Goal: Check status: Check status

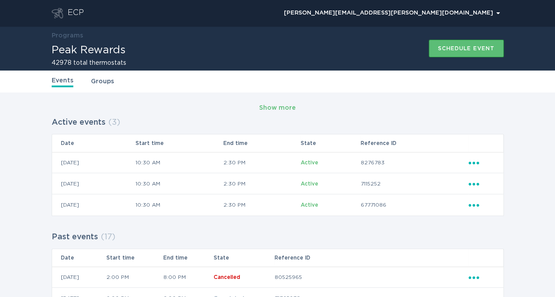
click at [450, 53] on button "Schedule event" at bounding box center [465, 49] width 75 height 18
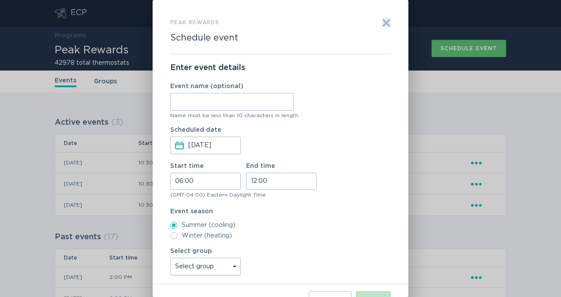
click at [470, 119] on div "Peak Rewards Schedule event Exit Enter event details Event name (optional) Name…" at bounding box center [280, 148] width 561 height 297
click at [388, 24] on icon "Exit" at bounding box center [386, 23] width 7 height 7
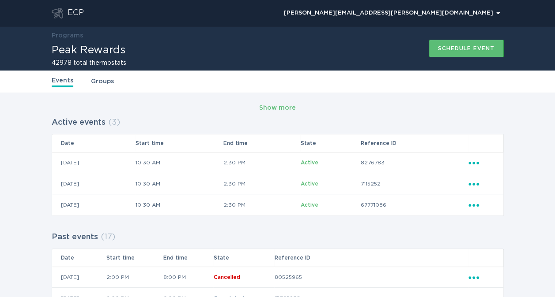
click at [447, 46] on div "Schedule event" at bounding box center [466, 48] width 56 height 5
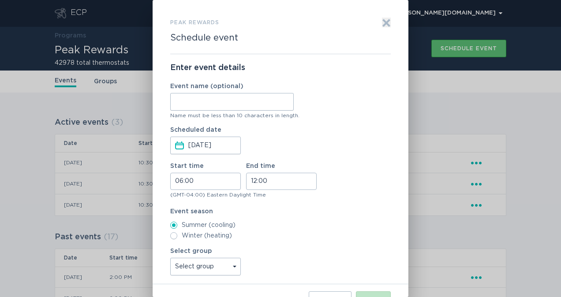
click at [213, 101] on input "Event name (optional)" at bounding box center [232, 102] width 124 height 18
type input "DR Event 2"
click at [181, 179] on input "06:00" at bounding box center [205, 181] width 71 height 17
click at [183, 227] on li "14" at bounding box center [183, 229] width 24 height 11
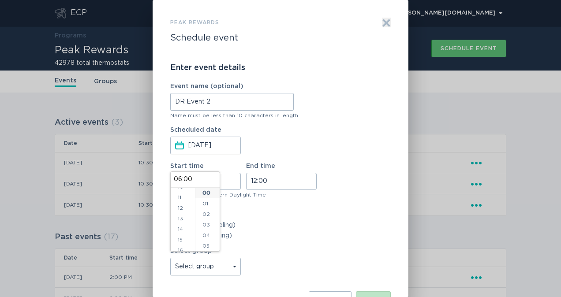
type input "14:00"
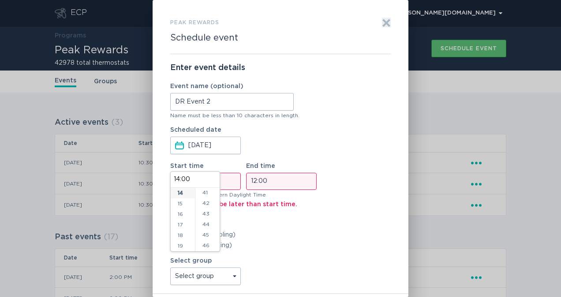
scroll to position [439, 0]
click at [207, 230] on li "45" at bounding box center [207, 230] width 24 height 11
type input "14:45"
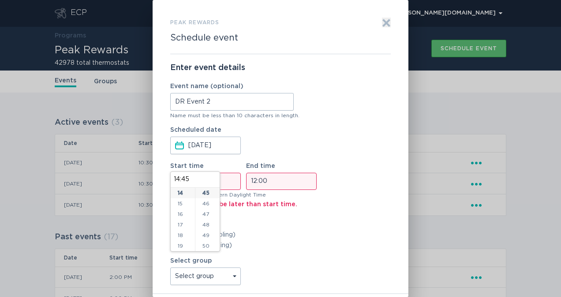
click at [271, 180] on input "12:00" at bounding box center [281, 181] width 71 height 17
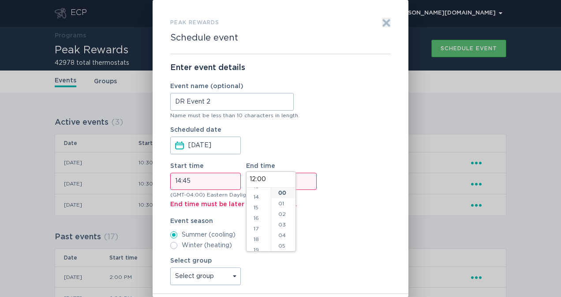
scroll to position [145, 0]
click at [255, 239] on li "18" at bounding box center [259, 239] width 24 height 11
type input "18:00"
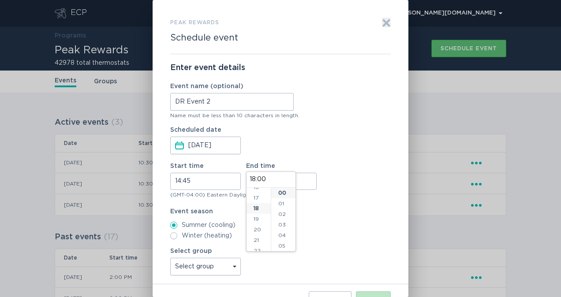
scroll to position [191, 0]
click at [318, 209] on label "Event season" at bounding box center [280, 212] width 221 height 6
click at [233, 267] on select "Select group unenrolled All thermostats optout My Sets July 10 Test Group CLEAR…" at bounding box center [205, 267] width 71 height 18
select select "fb0536d275a89d78e95dd681ffc2c8d810473a85"
click at [170, 258] on select "Select group unenrolled All thermostats optout My Sets July 10 Test Group CLEAR…" at bounding box center [205, 267] width 71 height 18
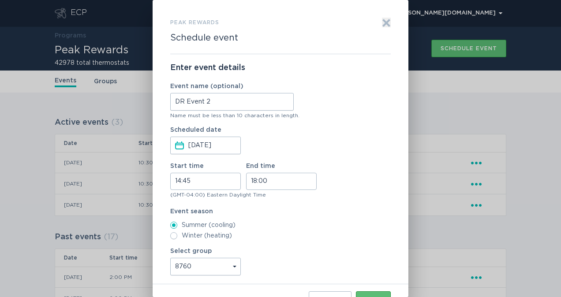
click at [368, 294] on button "Next" at bounding box center [373, 301] width 35 height 18
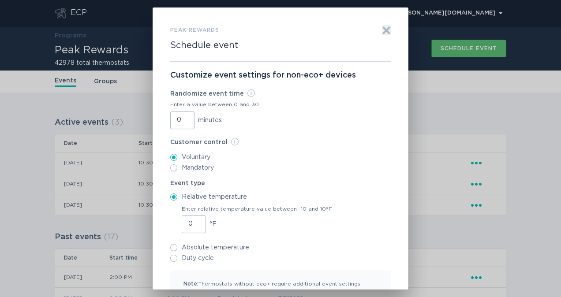
click at [188, 222] on input "0" at bounding box center [194, 225] width 24 height 18
click at [188, 222] on input "05" at bounding box center [194, 225] width 24 height 18
type input "50"
click at [170, 258] on input "Duty cycle" at bounding box center [173, 258] width 7 height 7
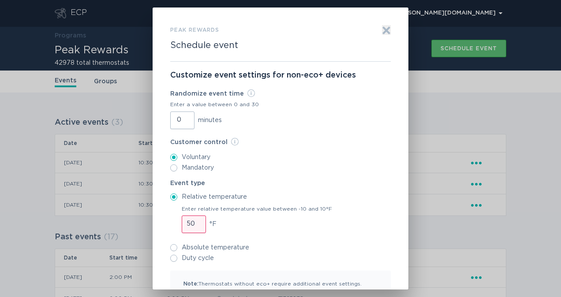
radio input "true"
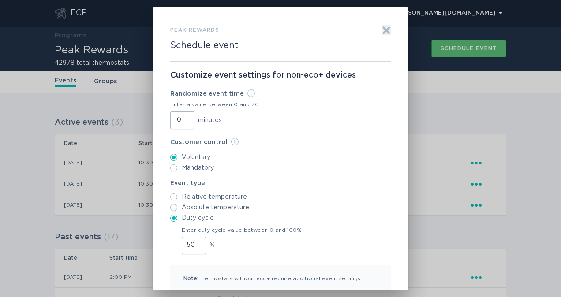
scroll to position [48, 0]
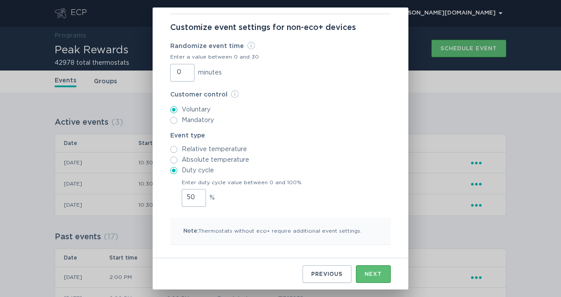
click at [367, 272] on div "Next" at bounding box center [373, 274] width 17 height 5
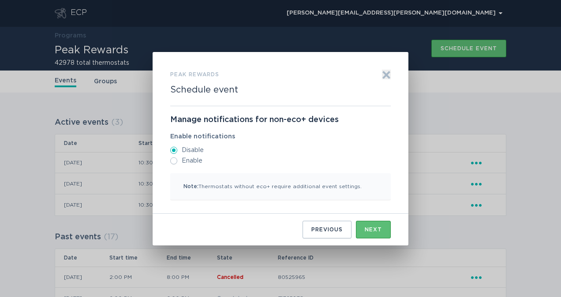
click at [370, 234] on button "Next" at bounding box center [373, 230] width 35 height 18
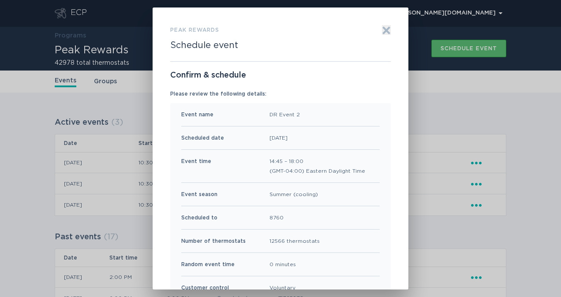
drag, startPoint x: 337, startPoint y: 224, endPoint x: 340, endPoint y: 135, distance: 88.7
click at [340, 135] on div "Event name DR Event 2 Scheduled date 2025-08-11 Event time 14:45 – 18:00 (GMT-0…" at bounding box center [280, 224] width 221 height 243
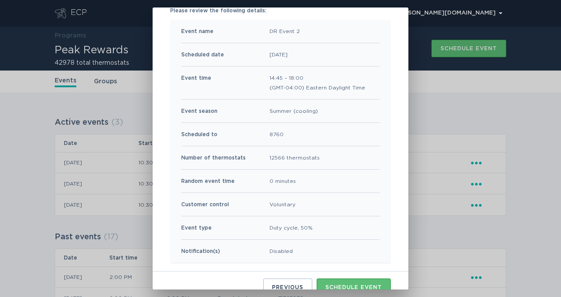
scroll to position [95, 0]
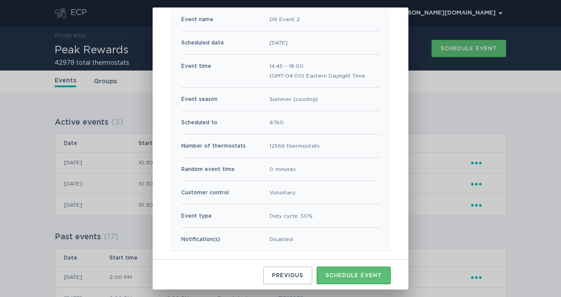
click at [351, 273] on div "Schedule event" at bounding box center [354, 275] width 56 height 5
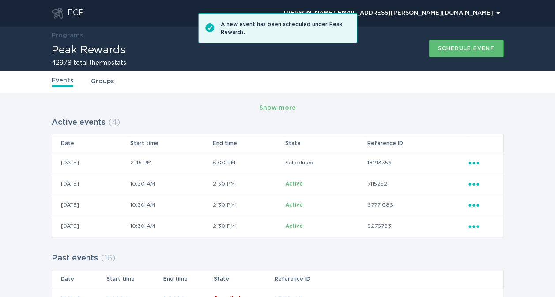
click at [464, 46] on div "Schedule event" at bounding box center [466, 48] width 56 height 5
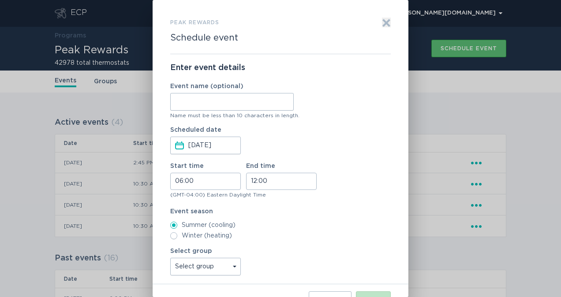
click at [202, 102] on input "Event name (optional)" at bounding box center [232, 102] width 124 height 18
click at [202, 102] on input "D" at bounding box center [232, 102] width 124 height 18
type input "DR Event 2"
click at [182, 182] on input "06:00" at bounding box center [205, 181] width 71 height 17
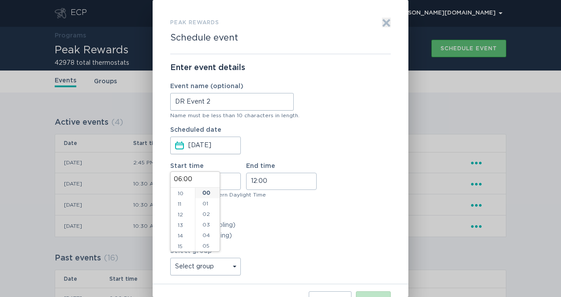
click at [182, 237] on li "14" at bounding box center [183, 236] width 24 height 11
type input "14:00"
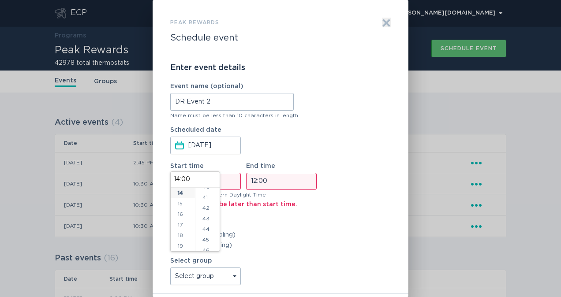
scroll to position [435, 0]
click at [209, 231] on li "45" at bounding box center [207, 235] width 24 height 11
type input "14:45"
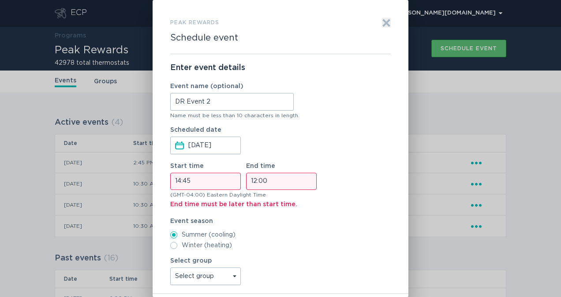
click at [257, 179] on input "12:00" at bounding box center [281, 181] width 71 height 17
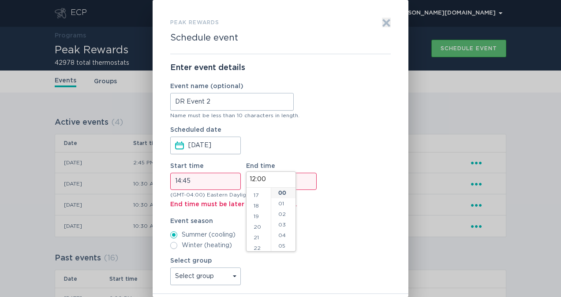
scroll to position [180, 0]
click at [260, 203] on li "18" at bounding box center [259, 204] width 24 height 11
type input "18:00"
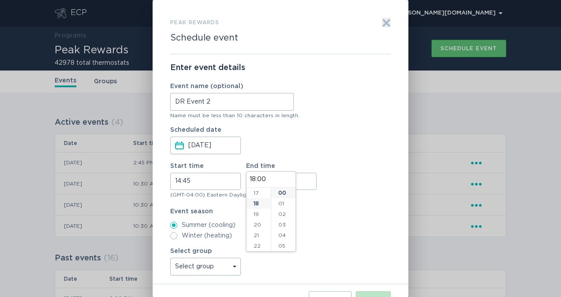
scroll to position [191, 0]
click at [328, 216] on div "Event season Summer (cooling) Winter (heating)" at bounding box center [280, 224] width 221 height 31
click at [232, 268] on select "Select group unenrolled All thermostats optout My Sets July 10 Test Group CLEAR…" at bounding box center [205, 267] width 71 height 18
click at [235, 263] on select "Select group unenrolled All thermostats optout My Sets July 10 Test Group CLEAR…" at bounding box center [205, 267] width 71 height 18
select select "03dc5181e4b8ee97aff89822c016c221c42a28a5"
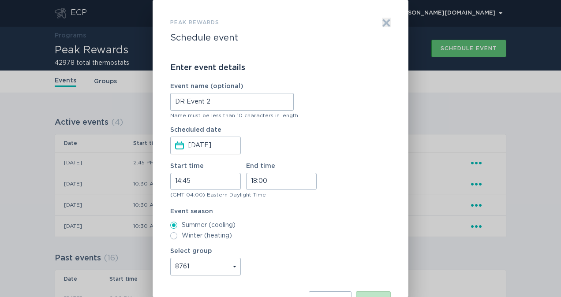
click at [170, 258] on select "Select group unenrolled All thermostats optout My Sets July 10 Test Group CLEAR…" at bounding box center [205, 267] width 71 height 18
click at [369, 294] on button "Next" at bounding box center [373, 301] width 35 height 18
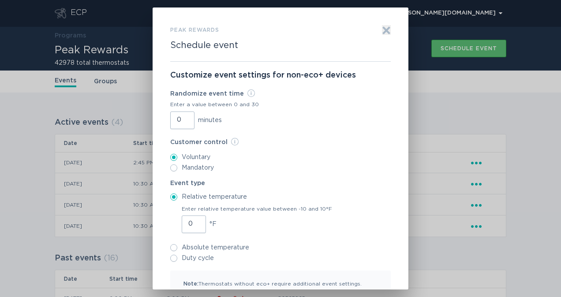
click at [184, 222] on input "0" at bounding box center [194, 225] width 24 height 18
type input "100"
click at [170, 259] on input "Duty cycle" at bounding box center [173, 258] width 7 height 7
radio input "true"
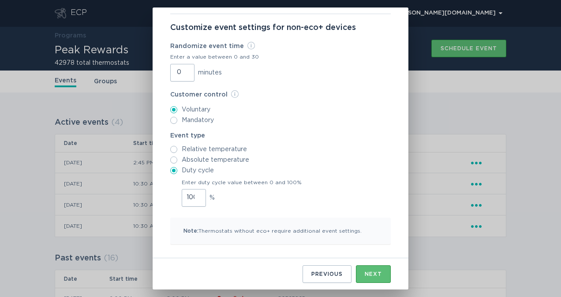
scroll to position [47, 0]
click at [366, 272] on div "Next" at bounding box center [373, 274] width 17 height 5
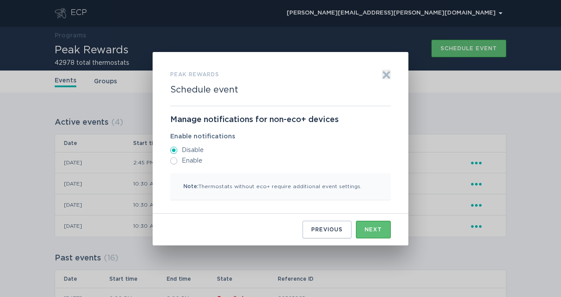
scroll to position [0, 0]
click at [369, 229] on div "Next" at bounding box center [373, 229] width 17 height 5
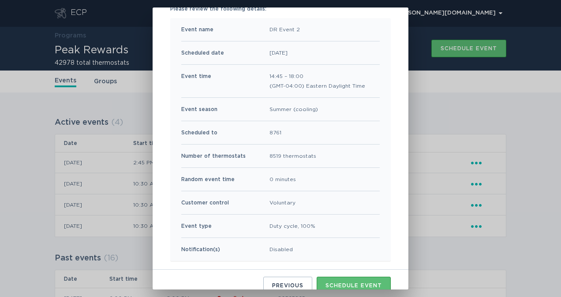
scroll to position [95, 0]
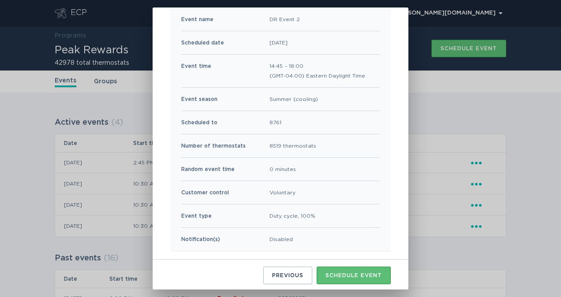
click at [333, 270] on button "Schedule event" at bounding box center [354, 276] width 74 height 18
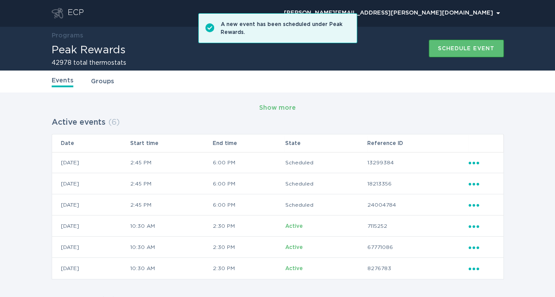
click at [458, 51] on button "Schedule event" at bounding box center [465, 49] width 75 height 18
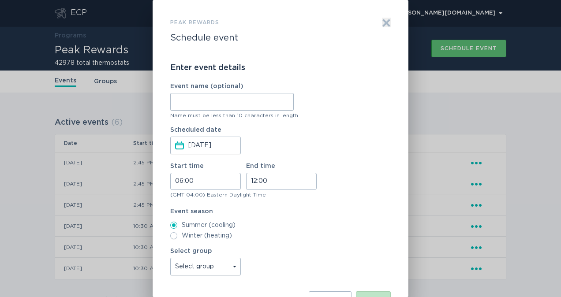
click at [194, 105] on input "Event name (optional)" at bounding box center [232, 102] width 124 height 18
type input "DR Event 2"
click at [183, 181] on input "06:00" at bounding box center [205, 181] width 71 height 17
click at [182, 233] on li "14" at bounding box center [183, 232] width 24 height 11
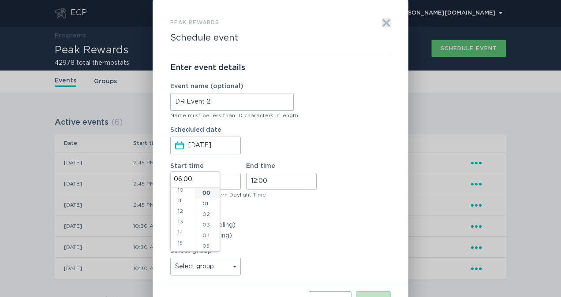
type input "14:00"
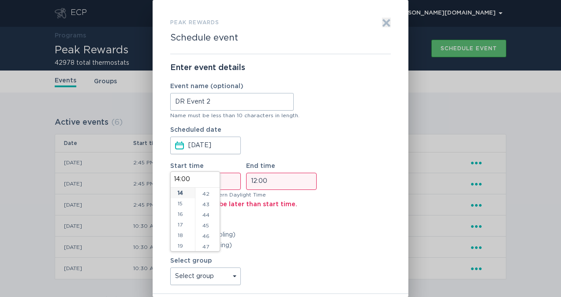
scroll to position [458, 0]
click at [207, 208] on li "45" at bounding box center [207, 212] width 24 height 11
type input "14:45"
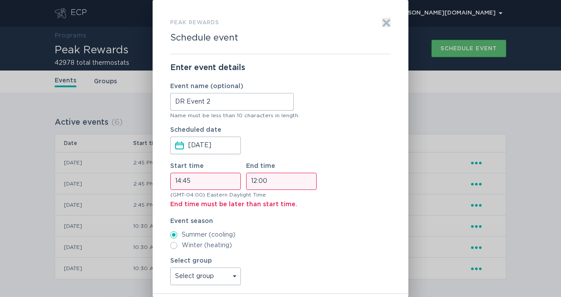
click at [270, 183] on input "12:00" at bounding box center [281, 181] width 71 height 17
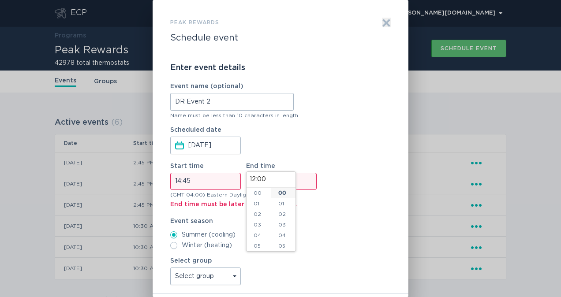
scroll to position [127, 0]
click at [260, 210] on li "18" at bounding box center [259, 211] width 24 height 11
type input "18:00"
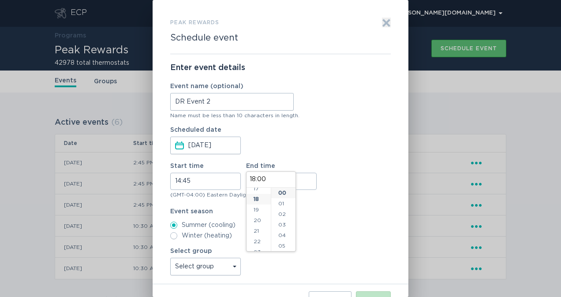
scroll to position [191, 0]
click at [207, 265] on select "Select group unenrolled All thermostats optout My Sets July 10 Test Group CLEAR…" at bounding box center [205, 267] width 71 height 18
select select "89ce01d0f41e8ef53558be6e98d1644e291b78b4"
click at [170, 258] on select "Select group unenrolled All thermostats optout My Sets July 10 Test Group CLEAR…" at bounding box center [205, 267] width 71 height 18
click at [367, 292] on button "Next" at bounding box center [373, 301] width 35 height 18
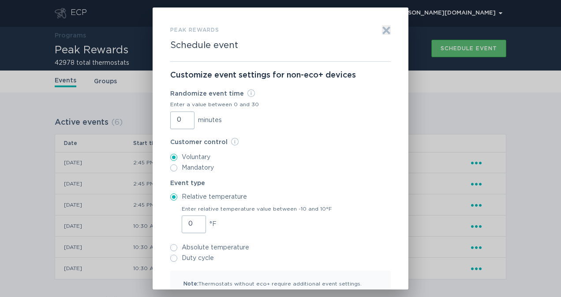
click at [184, 224] on input "0" at bounding box center [194, 225] width 24 height 18
type input "75"
click at [171, 258] on input "Duty cycle" at bounding box center [173, 258] width 7 height 7
radio input "true"
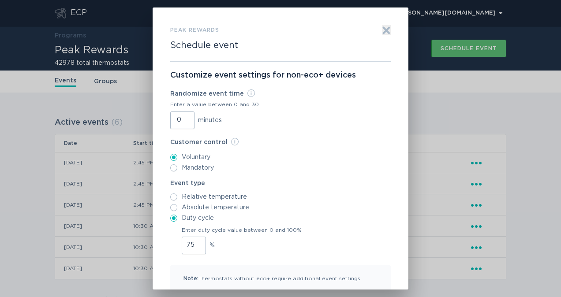
scroll to position [48, 0]
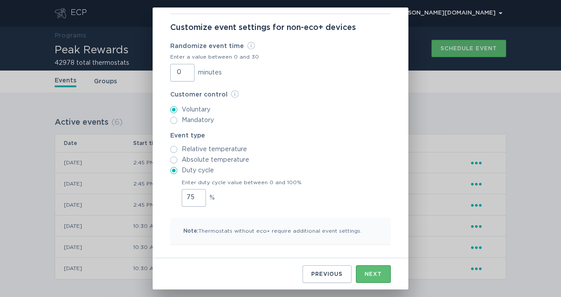
click at [373, 272] on div "Next" at bounding box center [373, 274] width 17 height 5
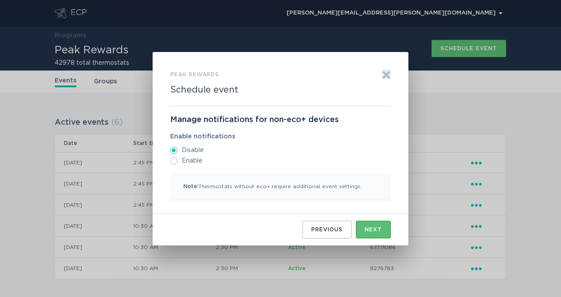
click at [376, 229] on div "Next" at bounding box center [373, 229] width 17 height 5
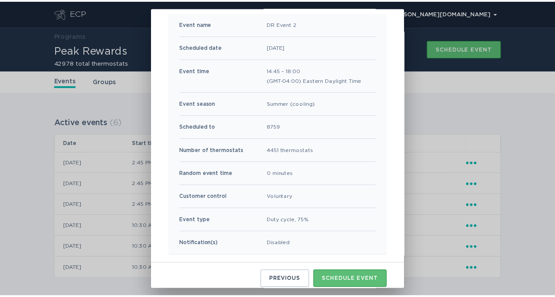
scroll to position [95, 0]
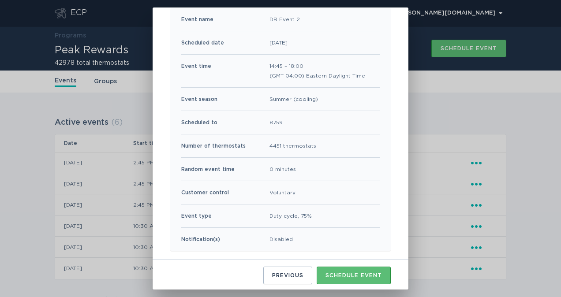
click at [347, 273] on div "Schedule event" at bounding box center [354, 275] width 56 height 5
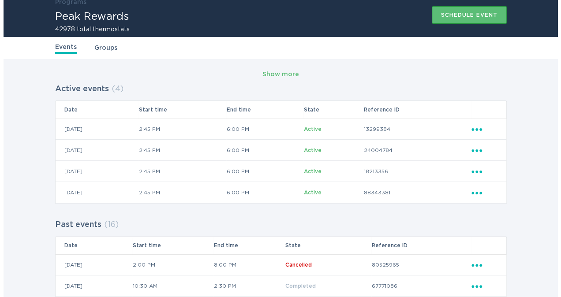
scroll to position [34, 0]
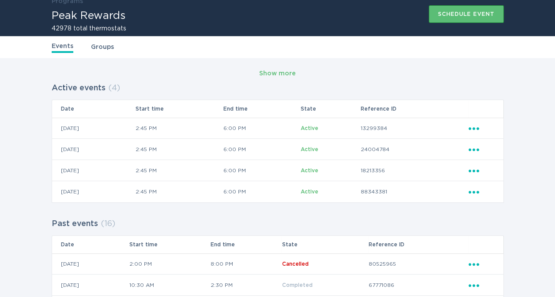
click at [471, 194] on icon "Ellipsis" at bounding box center [474, 191] width 12 height 8
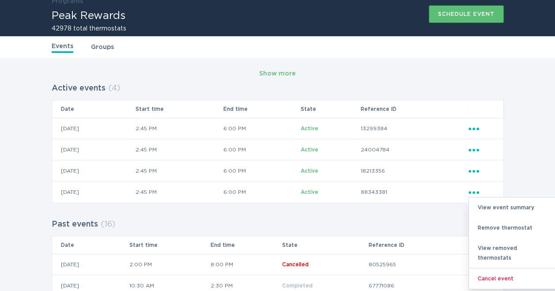
click at [489, 211] on div "View event summary" at bounding box center [515, 207] width 92 height 20
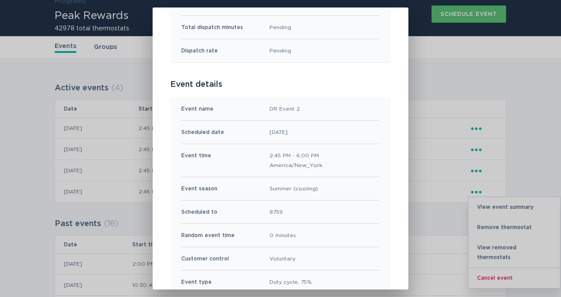
scroll to position [218, 0]
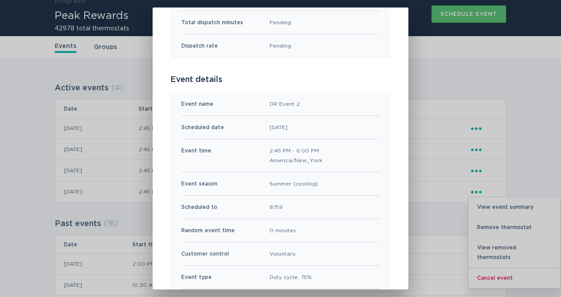
click at [485, 83] on div "Peak Rewards Event Summary Exit Event results Total in group 4241 thermostats T…" at bounding box center [280, 148] width 561 height 297
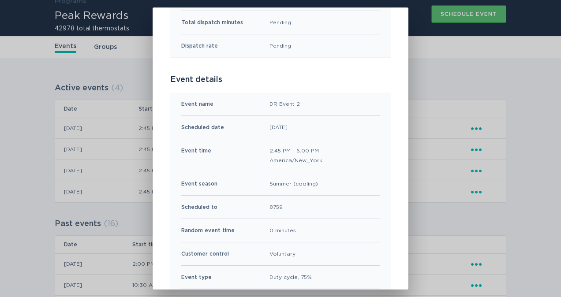
scroll to position [0, 0]
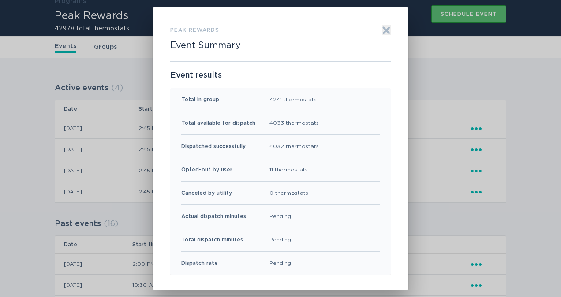
click at [383, 32] on icon "Exit" at bounding box center [386, 30] width 9 height 9
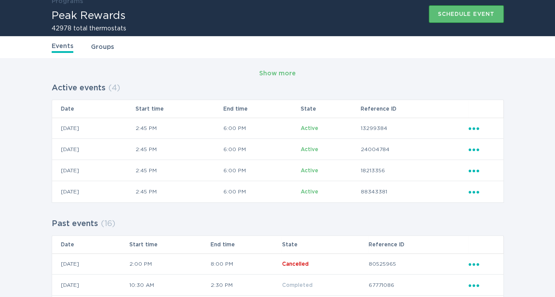
click at [472, 169] on icon "Ellipsis" at bounding box center [474, 170] width 12 height 8
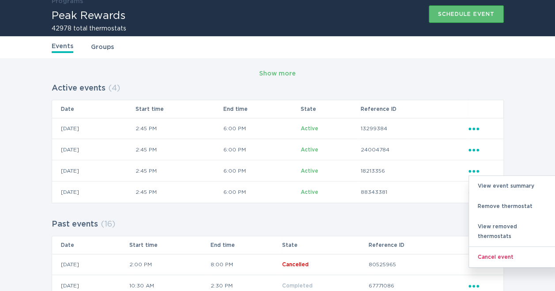
click at [493, 186] on div "View event summary" at bounding box center [515, 186] width 92 height 20
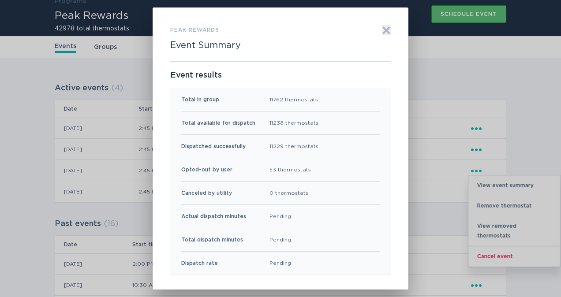
click at [383, 32] on icon "Exit" at bounding box center [386, 30] width 7 height 7
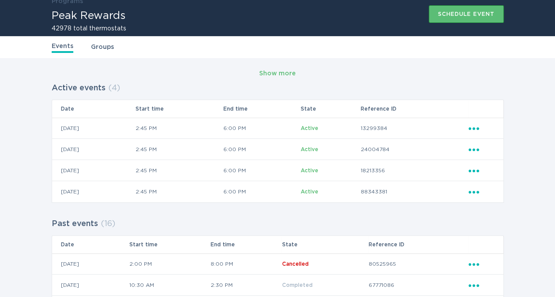
click at [474, 149] on icon "Popover menu" at bounding box center [473, 150] width 11 height 3
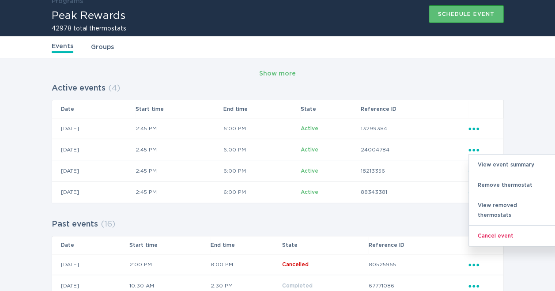
click at [492, 167] on div "View event summary" at bounding box center [515, 164] width 92 height 20
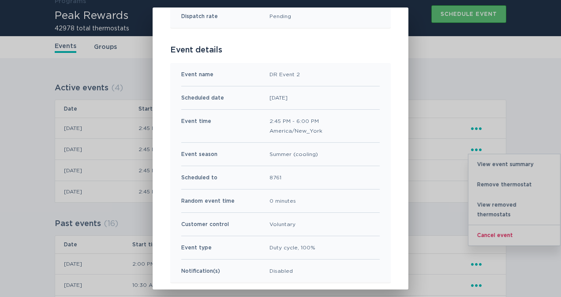
scroll to position [248, 0]
click at [440, 90] on div "Peak Rewards Event Summary Exit Event results Total in group 8145 thermostats T…" at bounding box center [280, 148] width 561 height 297
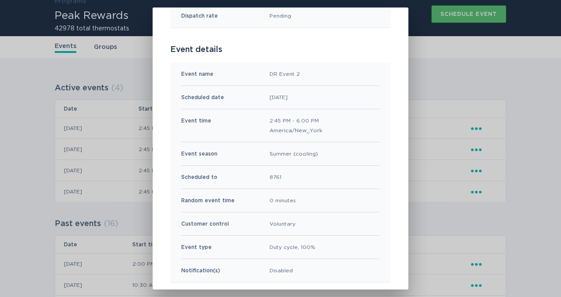
scroll to position [0, 0]
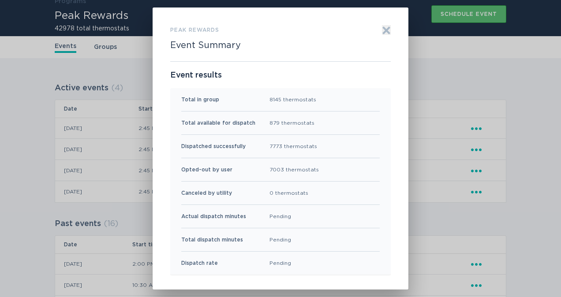
click at [383, 28] on icon "Exit" at bounding box center [386, 30] width 7 height 7
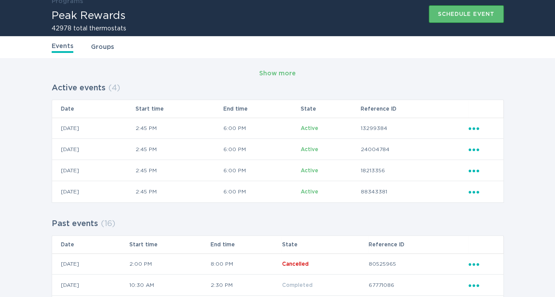
click at [470, 126] on icon "Ellipsis" at bounding box center [474, 128] width 12 height 8
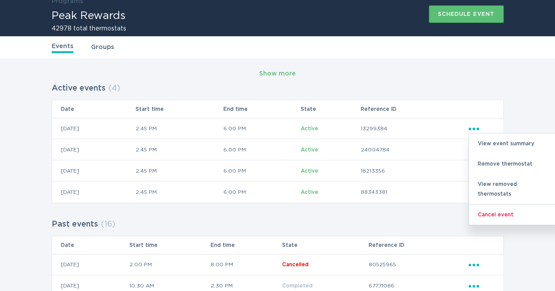
click at [482, 134] on div "View event summary" at bounding box center [515, 143] width 92 height 20
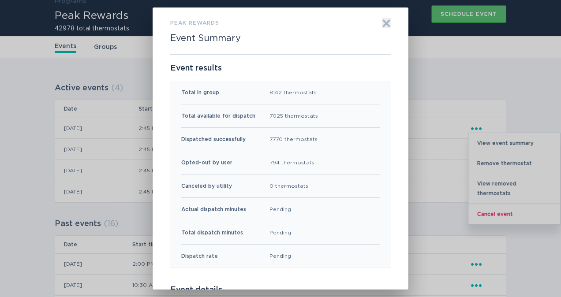
scroll to position [4, 0]
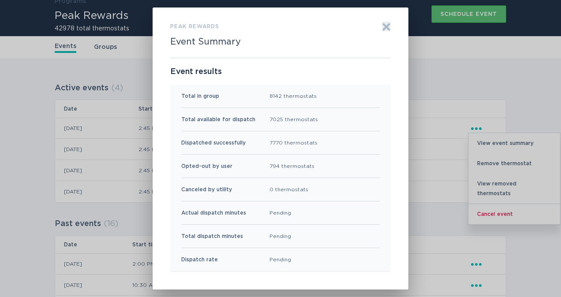
click at [383, 28] on icon "Exit" at bounding box center [386, 26] width 7 height 7
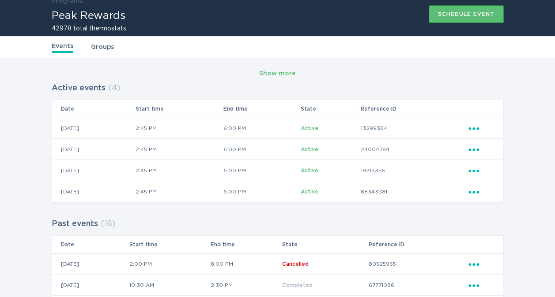
click at [472, 149] on icon "Ellipsis" at bounding box center [474, 149] width 12 height 8
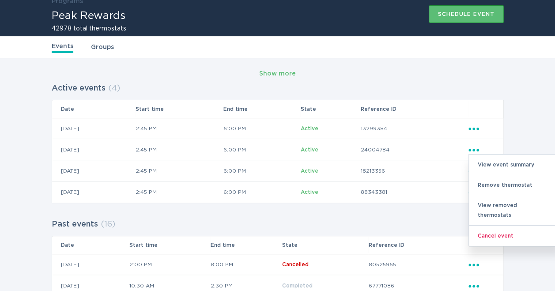
click at [490, 161] on div "View event summary" at bounding box center [515, 164] width 92 height 20
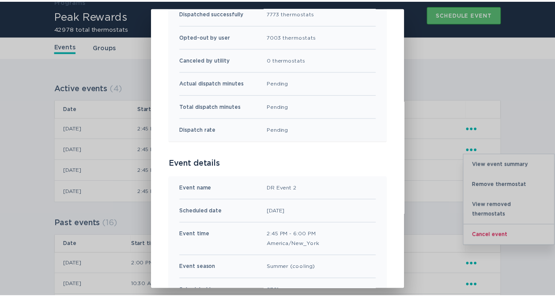
scroll to position [0, 0]
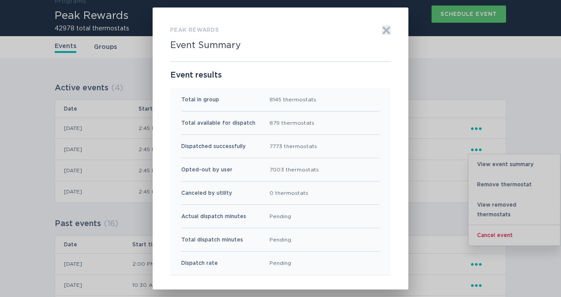
click at [384, 30] on icon "Exit" at bounding box center [386, 30] width 7 height 7
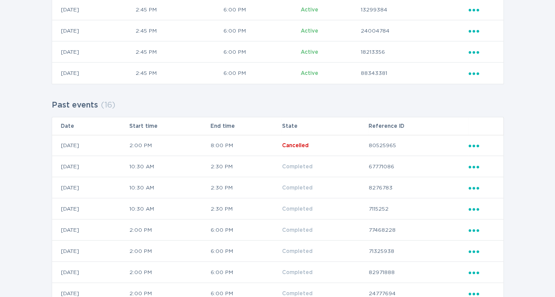
scroll to position [152, 0]
click at [28, 86] on div "Show more Active events ( 4 ) Date Start time End time State Reference ID [DATE…" at bounding box center [277, 218] width 555 height 557
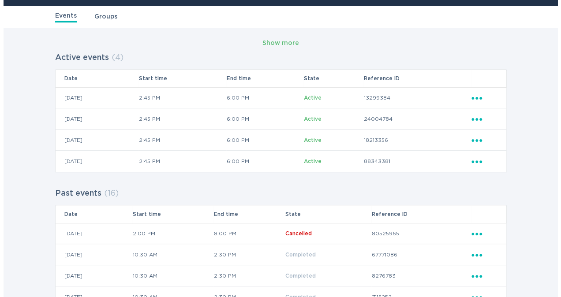
scroll to position [64, 0]
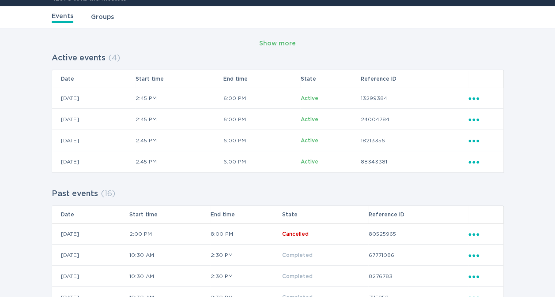
click at [473, 235] on icon "Popover menu" at bounding box center [473, 234] width 11 height 3
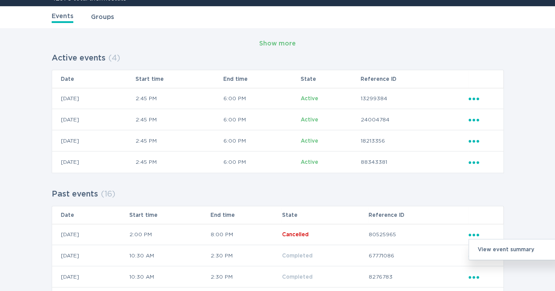
click at [493, 246] on div "View event summary" at bounding box center [515, 249] width 92 height 20
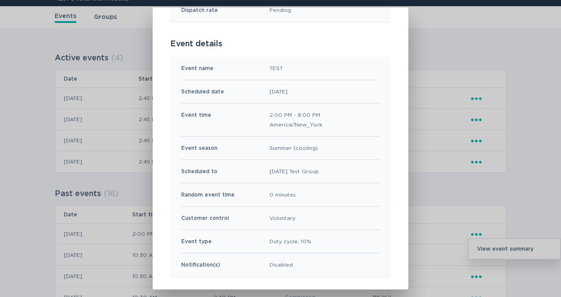
scroll to position [252, 0]
click at [438, 59] on div "Peak Rewards Event Summary Exit Event results Total in group 0 thermostats Tota…" at bounding box center [280, 148] width 561 height 297
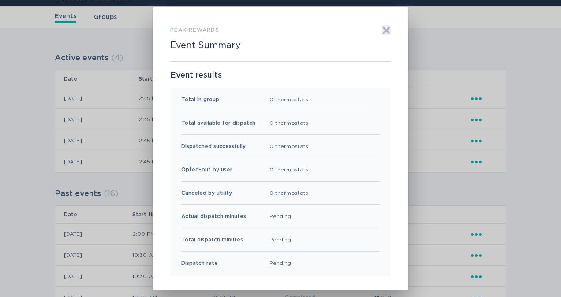
scroll to position [0, 0]
click at [383, 29] on icon "Exit" at bounding box center [386, 30] width 7 height 7
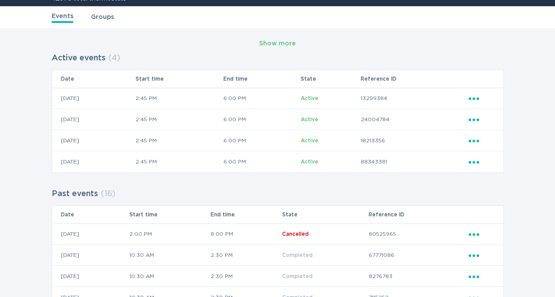
click at [474, 122] on div "Ellipsis" at bounding box center [481, 120] width 26 height 10
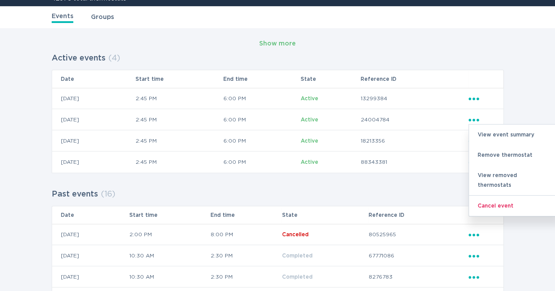
click at [484, 128] on div "View event summary" at bounding box center [515, 134] width 92 height 20
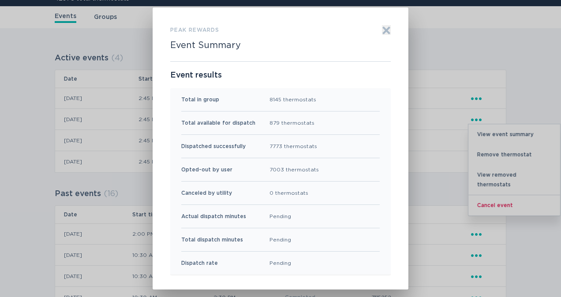
click at [383, 32] on icon "Exit" at bounding box center [386, 30] width 7 height 7
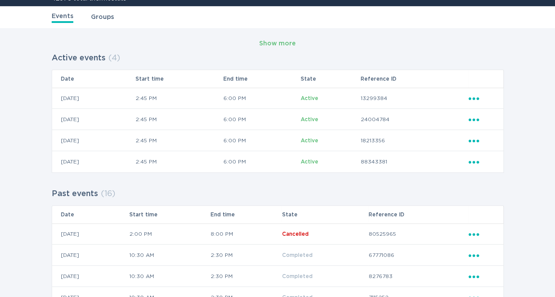
click at [472, 233] on icon "Ellipsis" at bounding box center [474, 233] width 12 height 8
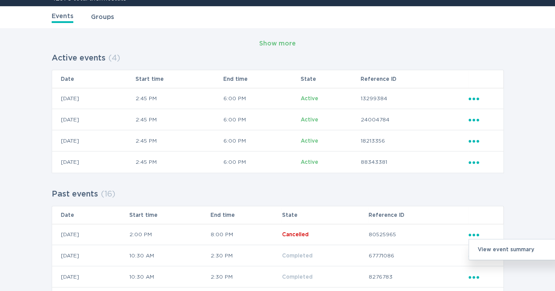
click at [488, 244] on div "View event summary" at bounding box center [515, 249] width 92 height 20
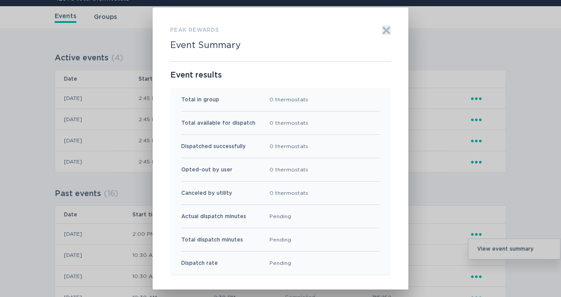
click at [382, 26] on icon "Exit" at bounding box center [386, 30] width 9 height 9
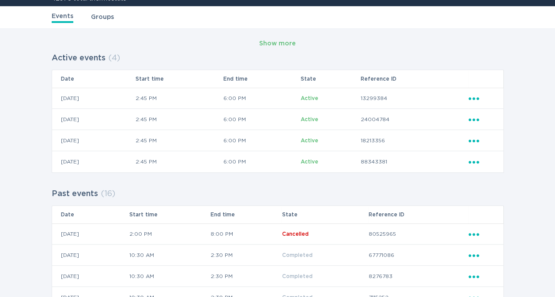
click at [472, 117] on icon "Ellipsis" at bounding box center [474, 119] width 12 height 8
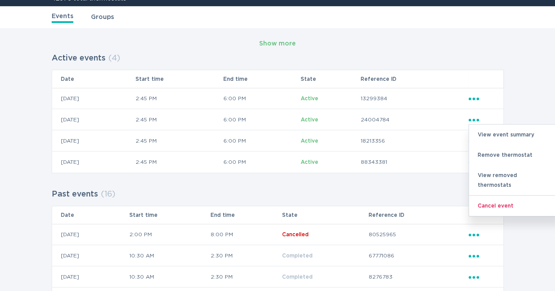
click at [494, 132] on div "View event summary" at bounding box center [515, 134] width 92 height 20
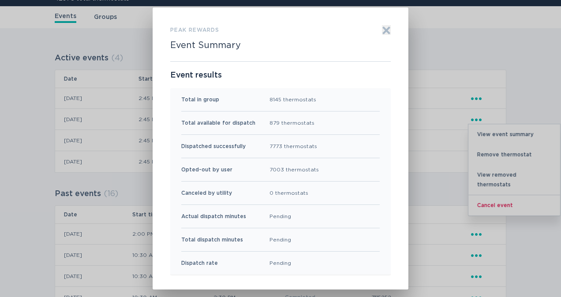
click at [382, 26] on icon "Exit" at bounding box center [386, 30] width 9 height 9
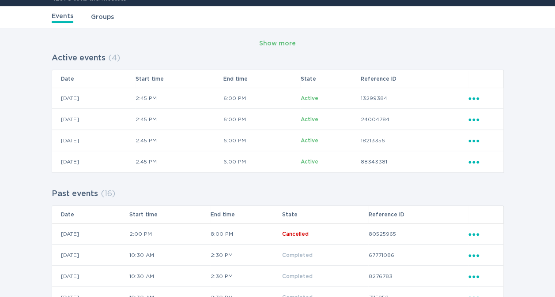
click at [475, 97] on icon "Ellipsis" at bounding box center [474, 98] width 12 height 8
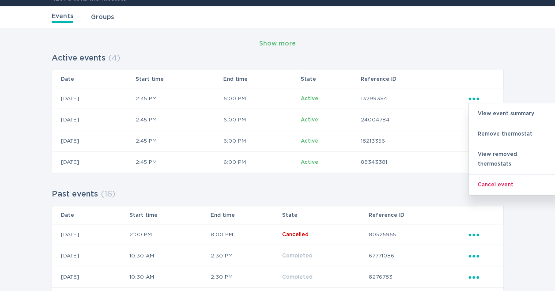
click at [497, 120] on div "View event summary" at bounding box center [515, 113] width 92 height 20
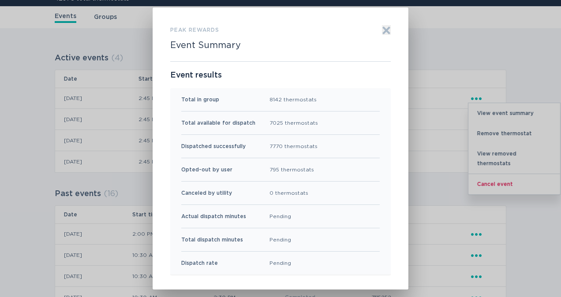
click at [383, 29] on icon "Exit" at bounding box center [386, 30] width 7 height 7
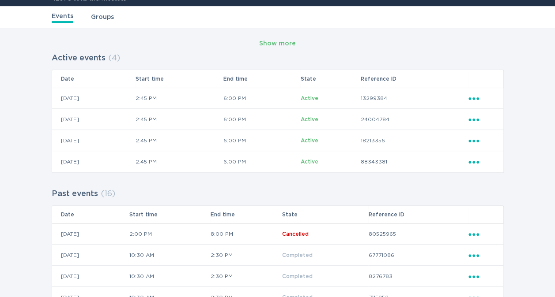
click at [434, 56] on div "Active events ( 4 ) Date Start time End time State Reference ID 11 / 08 / 2025 …" at bounding box center [278, 111] width 452 height 123
click at [474, 98] on icon "Popover menu" at bounding box center [473, 99] width 11 height 3
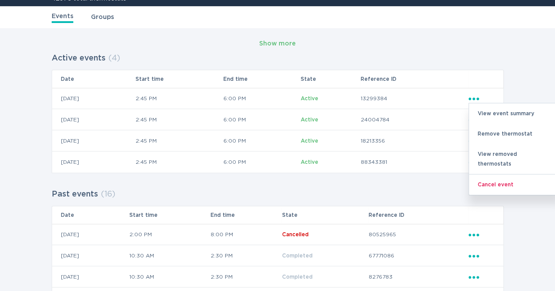
click at [485, 113] on div "View event summary" at bounding box center [515, 113] width 92 height 20
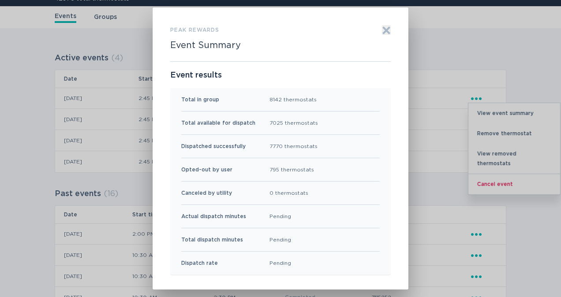
click at [443, 66] on div "Peak Rewards Event Summary Exit Event results Total in group 8142 thermostats T…" at bounding box center [280, 148] width 561 height 297
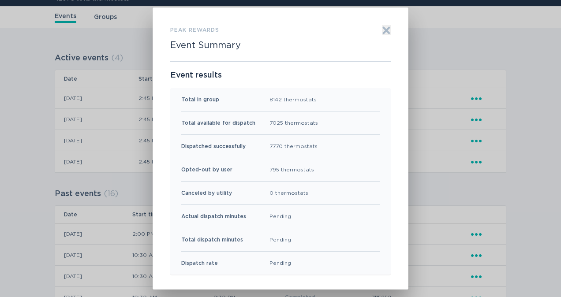
click at [383, 32] on icon "Exit" at bounding box center [386, 30] width 7 height 7
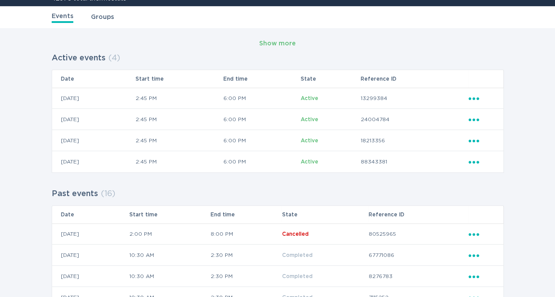
click at [467, 120] on td "24004784" at bounding box center [414, 119] width 108 height 21
click at [471, 120] on icon "Ellipsis" at bounding box center [474, 119] width 12 height 8
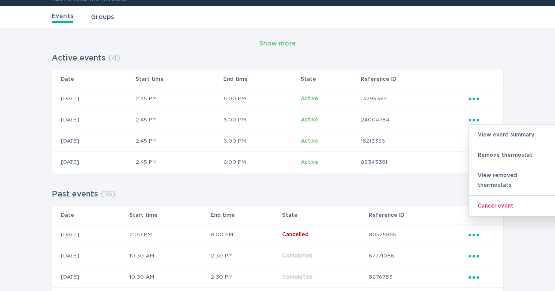
click at [486, 136] on div "View event summary" at bounding box center [515, 134] width 92 height 20
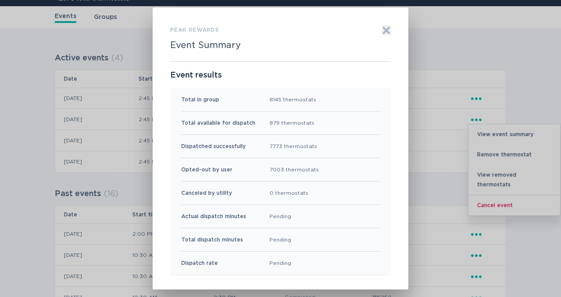
click at [384, 28] on icon "Exit" at bounding box center [386, 30] width 7 height 7
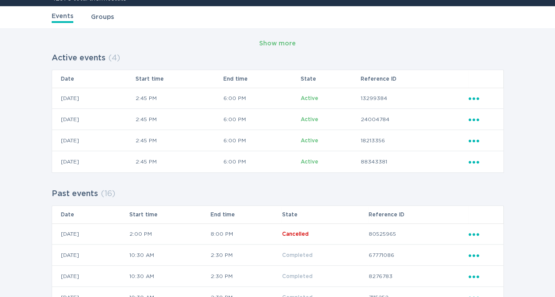
click at [474, 118] on icon "Ellipsis" at bounding box center [474, 119] width 12 height 8
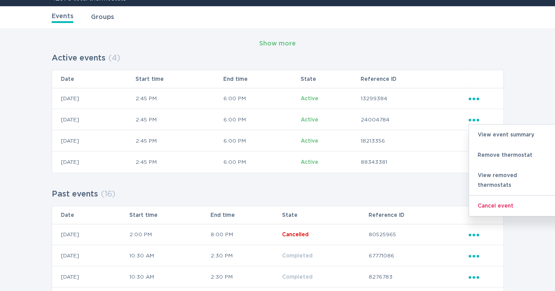
click at [481, 131] on div "View event summary" at bounding box center [515, 134] width 92 height 20
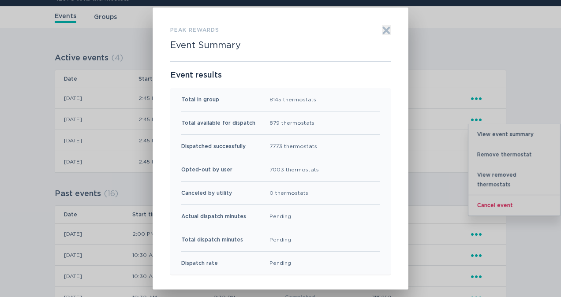
click at [383, 33] on icon "Exit" at bounding box center [386, 30] width 9 height 9
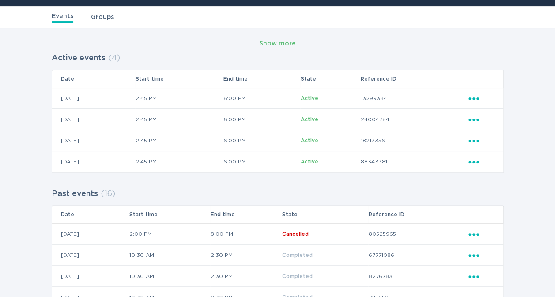
click at [473, 96] on icon "Ellipsis" at bounding box center [474, 98] width 12 height 8
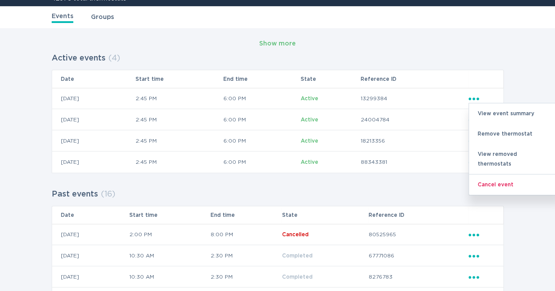
click at [486, 110] on div "View event summary" at bounding box center [515, 113] width 92 height 20
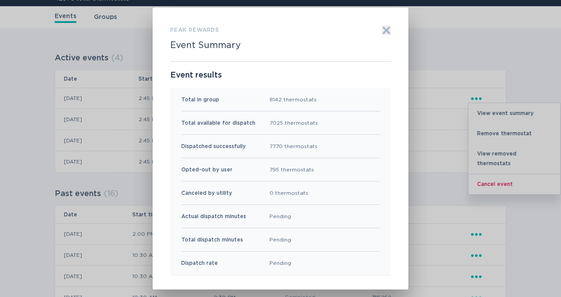
click at [382, 30] on icon "Exit" at bounding box center [386, 30] width 9 height 9
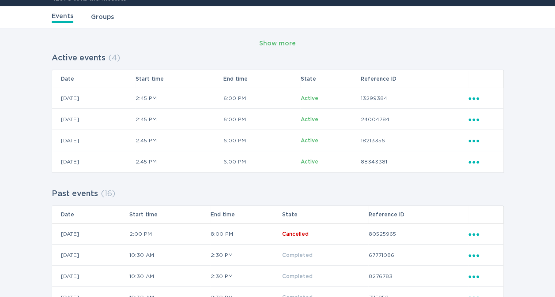
click at [473, 100] on icon "Popover menu" at bounding box center [473, 99] width 11 height 3
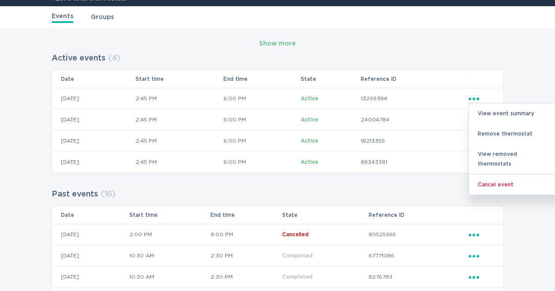
click at [482, 110] on div "View event summary" at bounding box center [515, 113] width 92 height 20
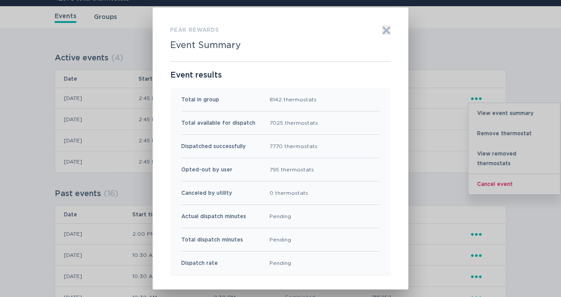
click at [385, 30] on icon "Exit" at bounding box center [386, 30] width 9 height 9
